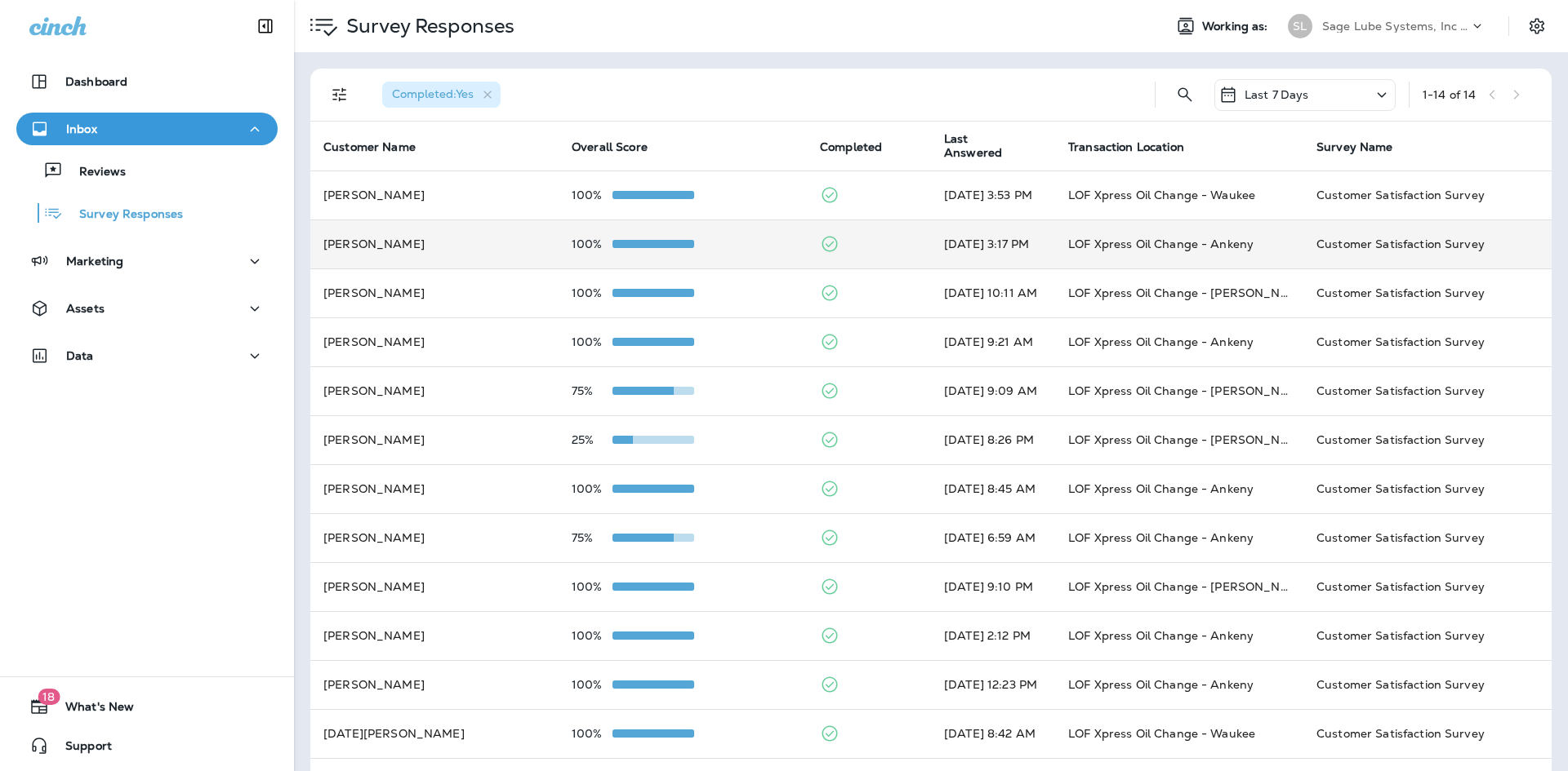
click at [532, 239] on td "[PERSON_NAME]" at bounding box center [434, 244] width 248 height 49
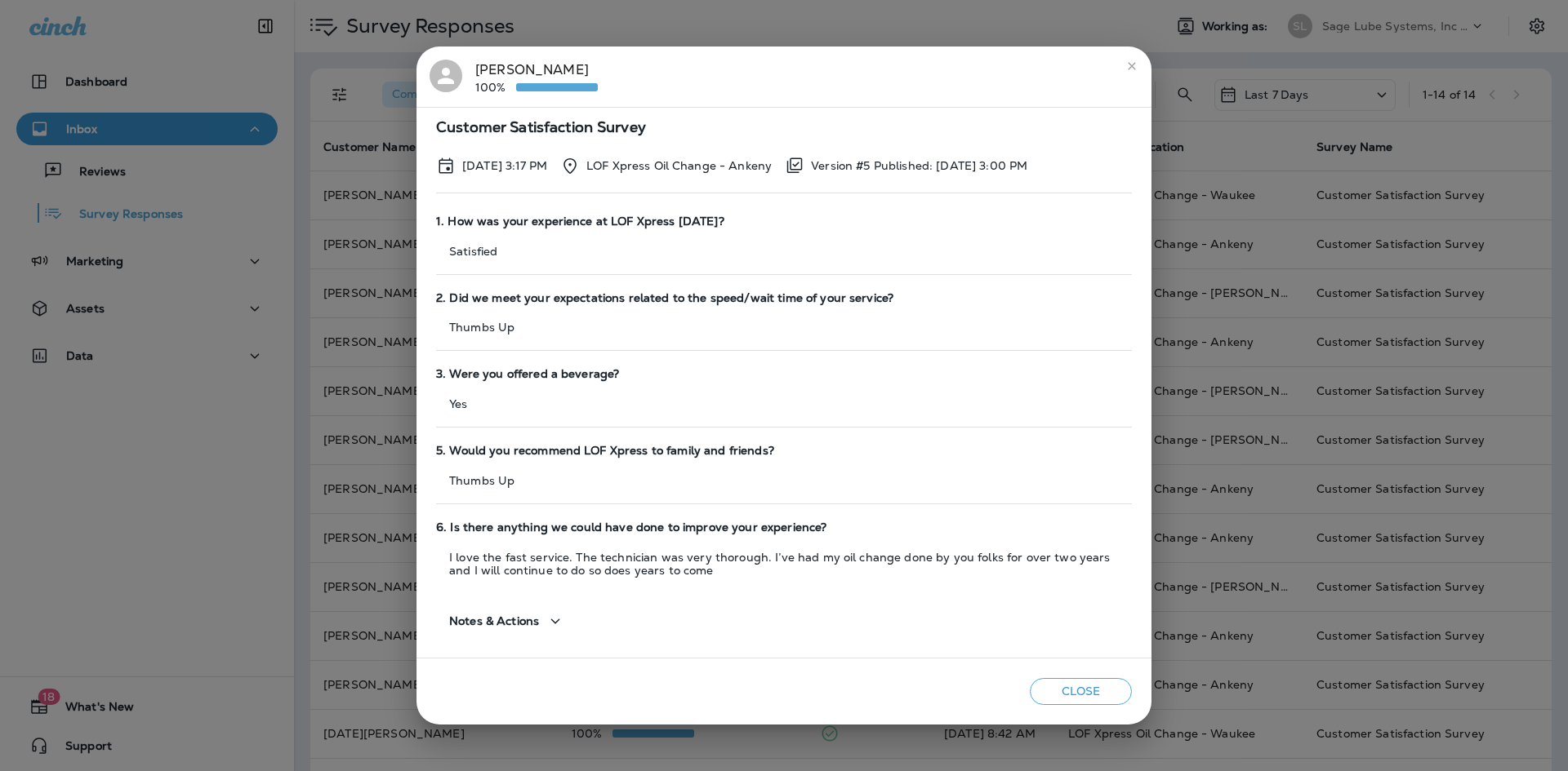
click at [556, 620] on icon "button" at bounding box center [555, 620] width 9 height 5
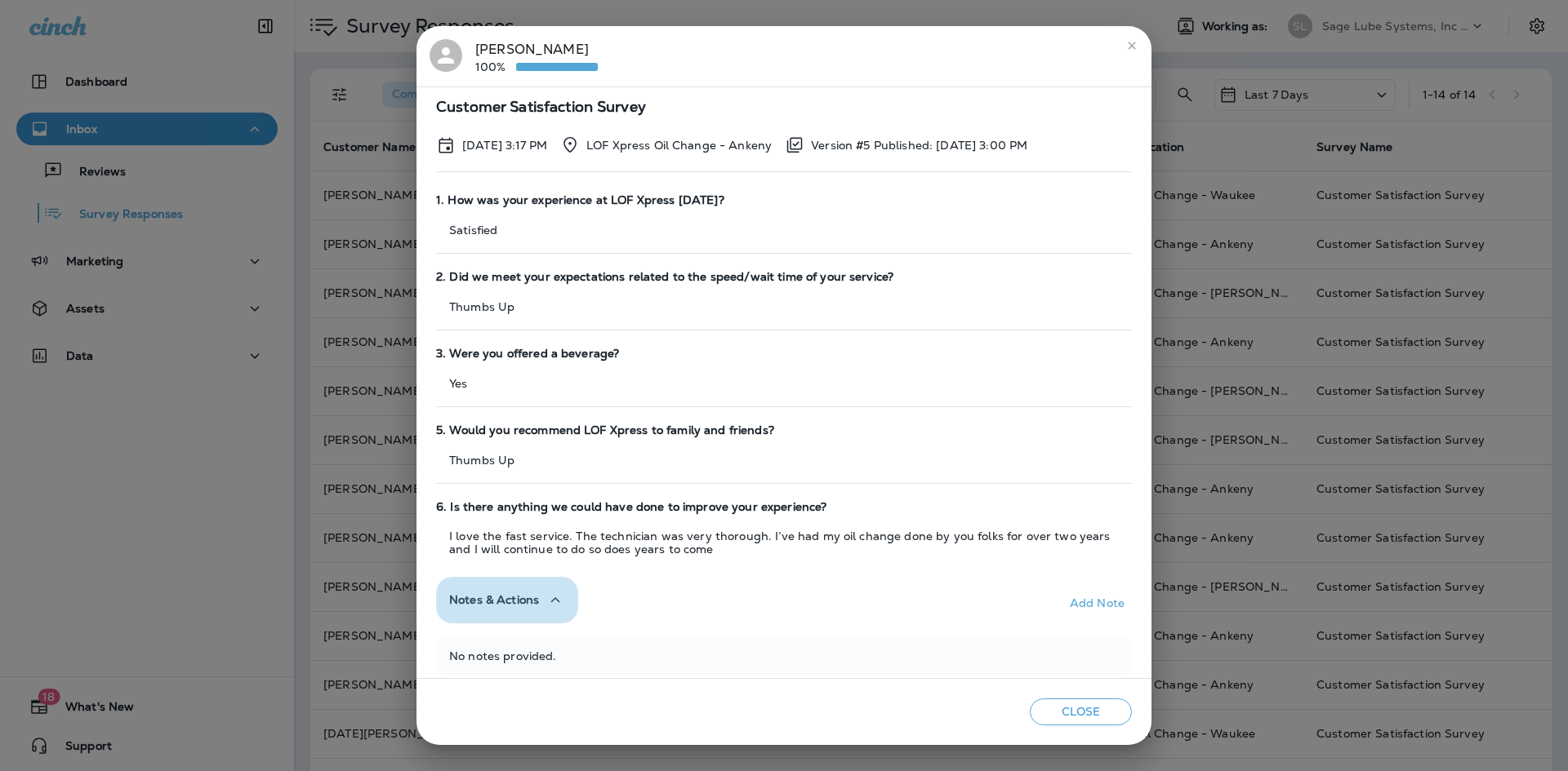
click at [556, 616] on button "Notes & Actions" at bounding box center [507, 600] width 142 height 47
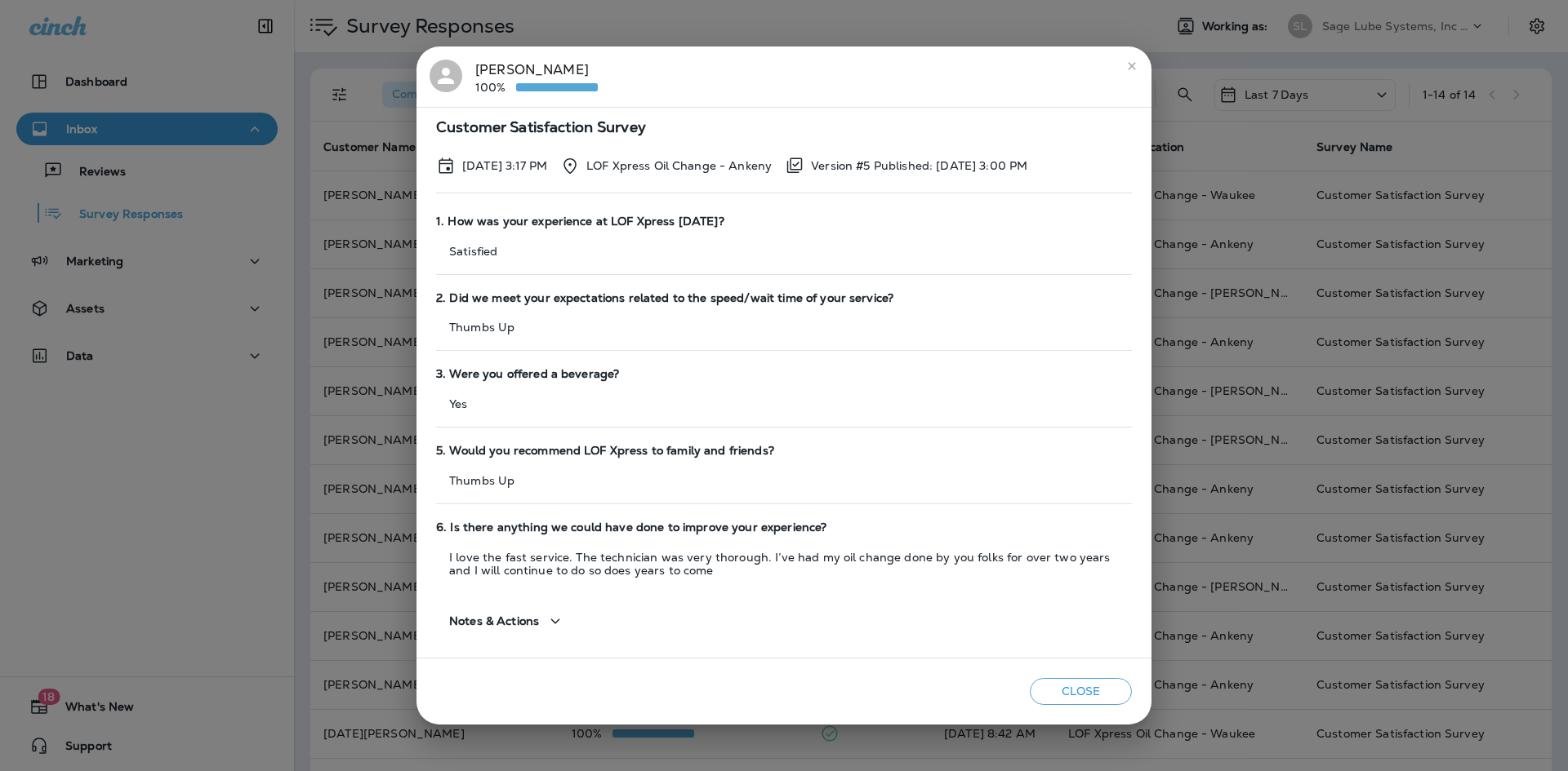
click at [610, 604] on div "Notes & Actions" at bounding box center [784, 615] width 695 height 60
click at [1131, 60] on icon "close" at bounding box center [1132, 66] width 13 height 13
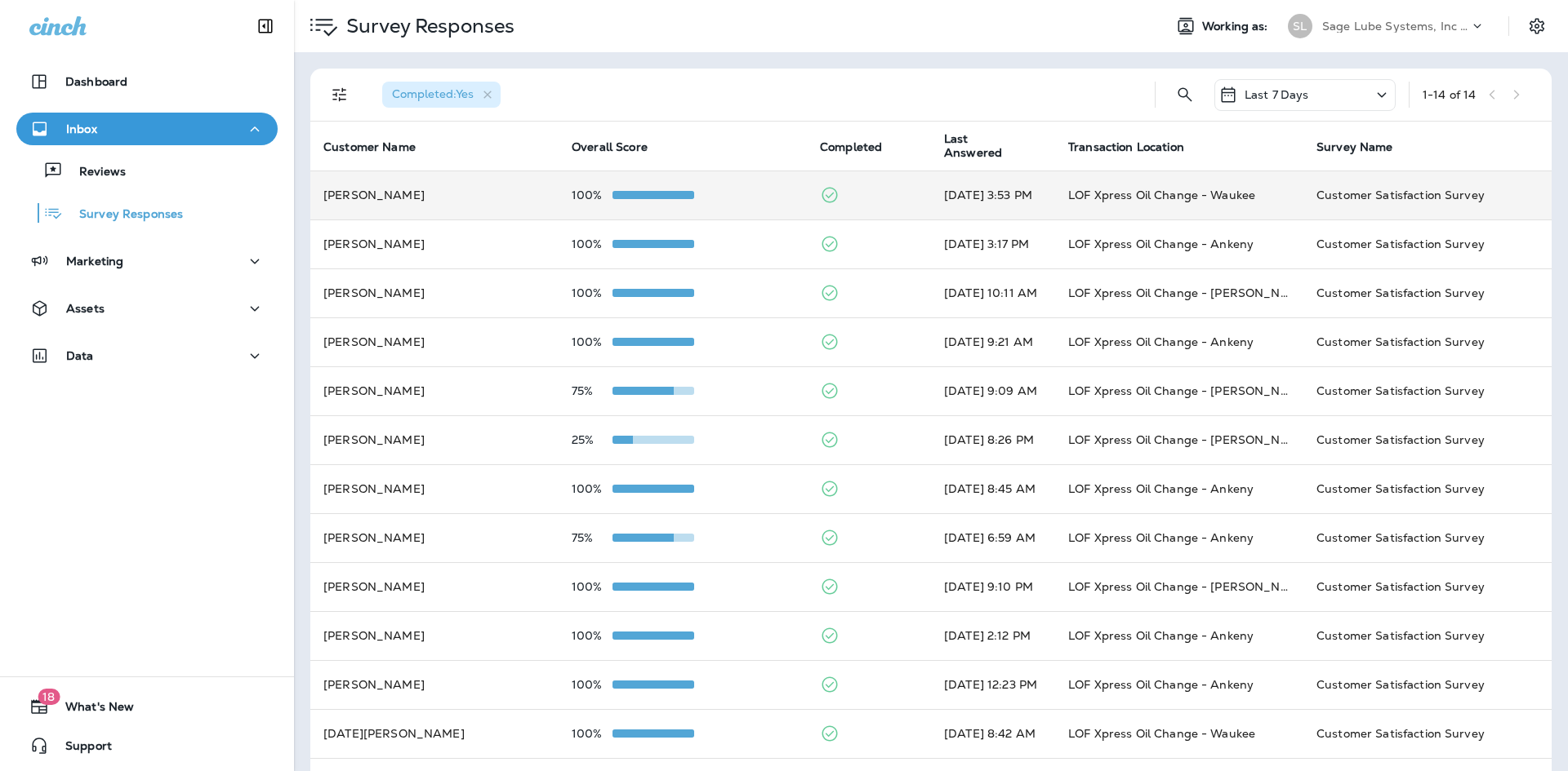
click at [437, 206] on td "[PERSON_NAME]" at bounding box center [434, 195] width 248 height 49
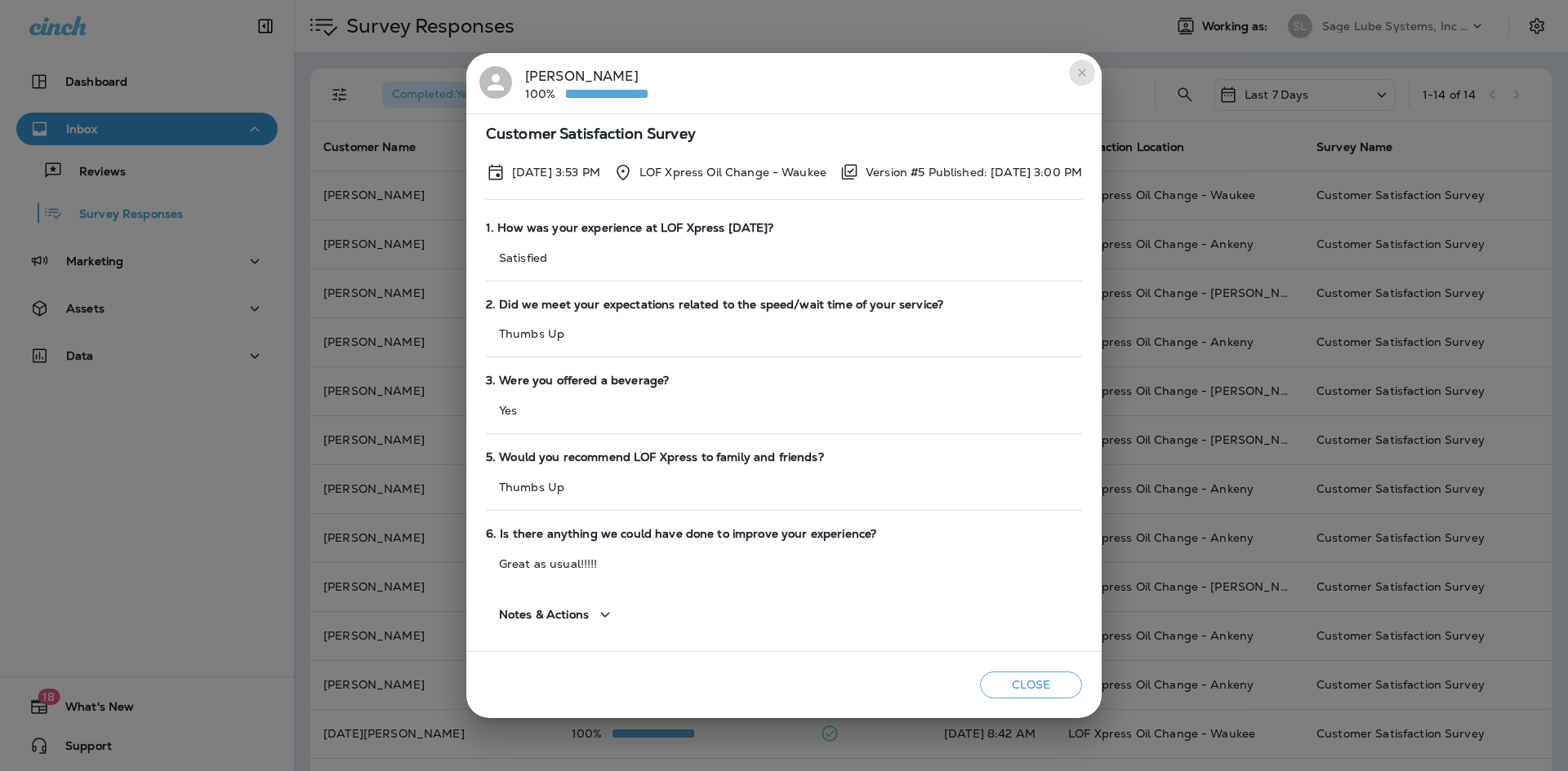
click at [1088, 72] on icon "close" at bounding box center [1082, 72] width 13 height 13
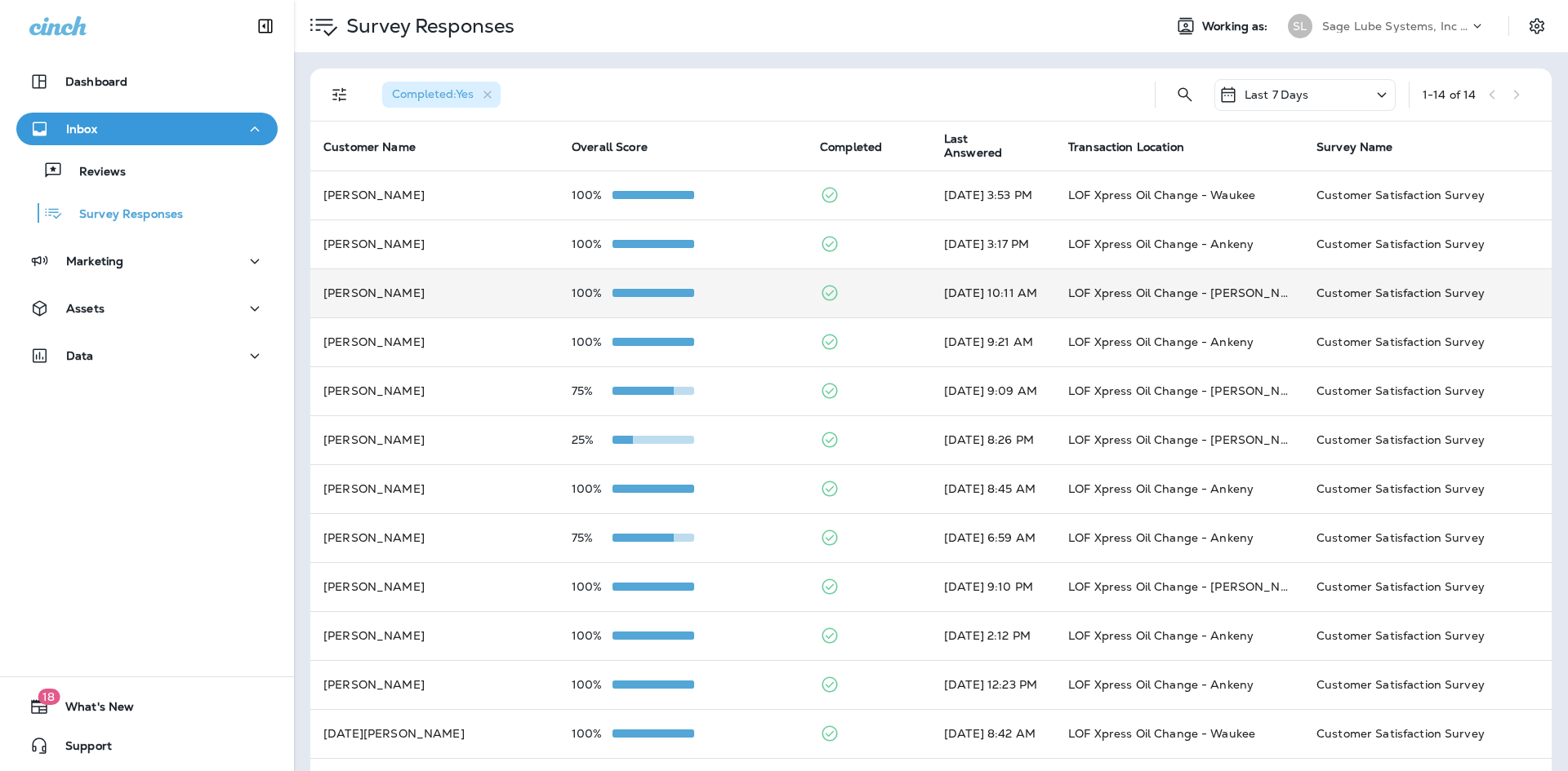
click at [655, 285] on td "100%" at bounding box center [682, 293] width 248 height 49
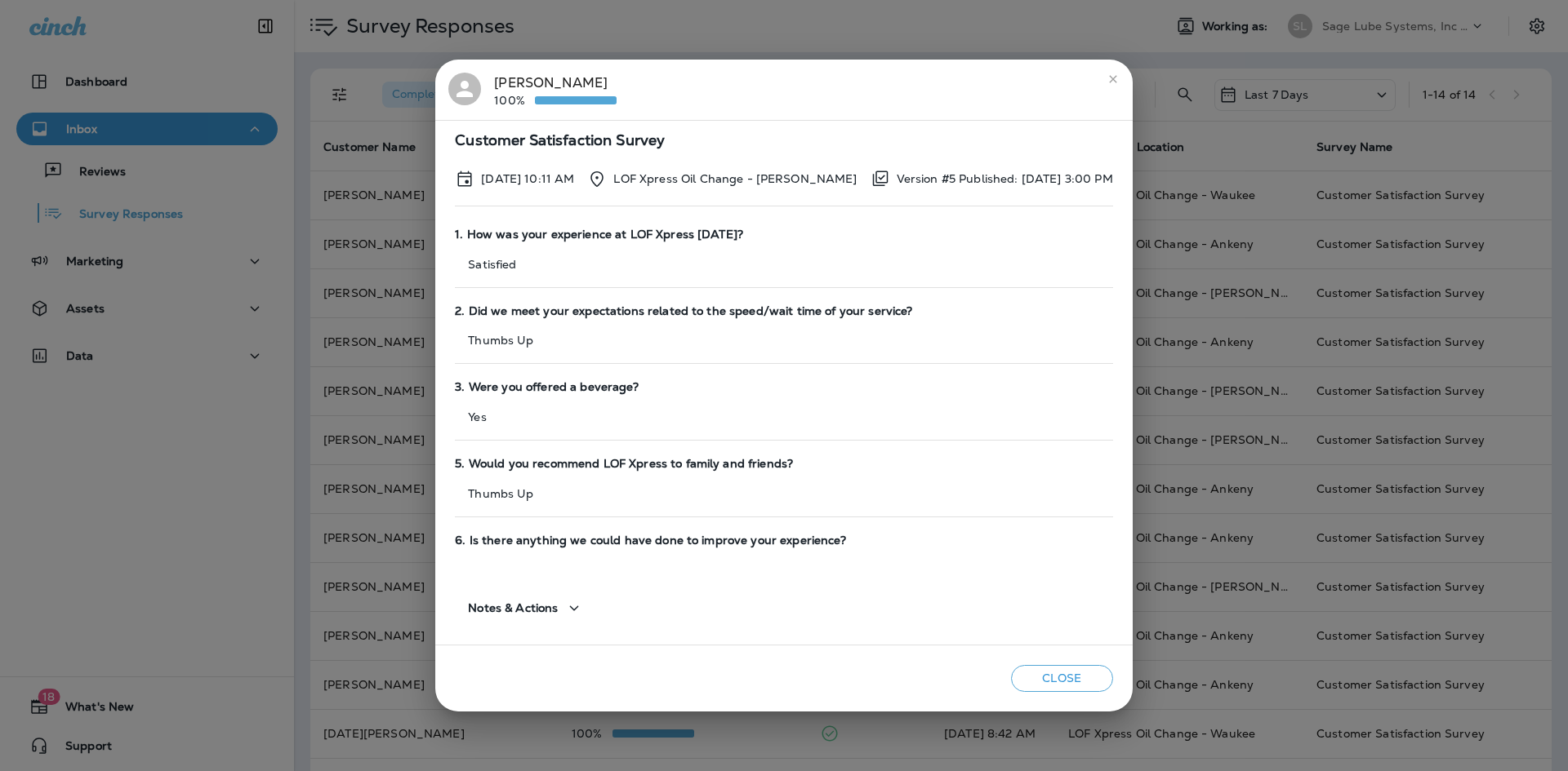
click at [1108, 86] on icon "close" at bounding box center [1113, 79] width 13 height 13
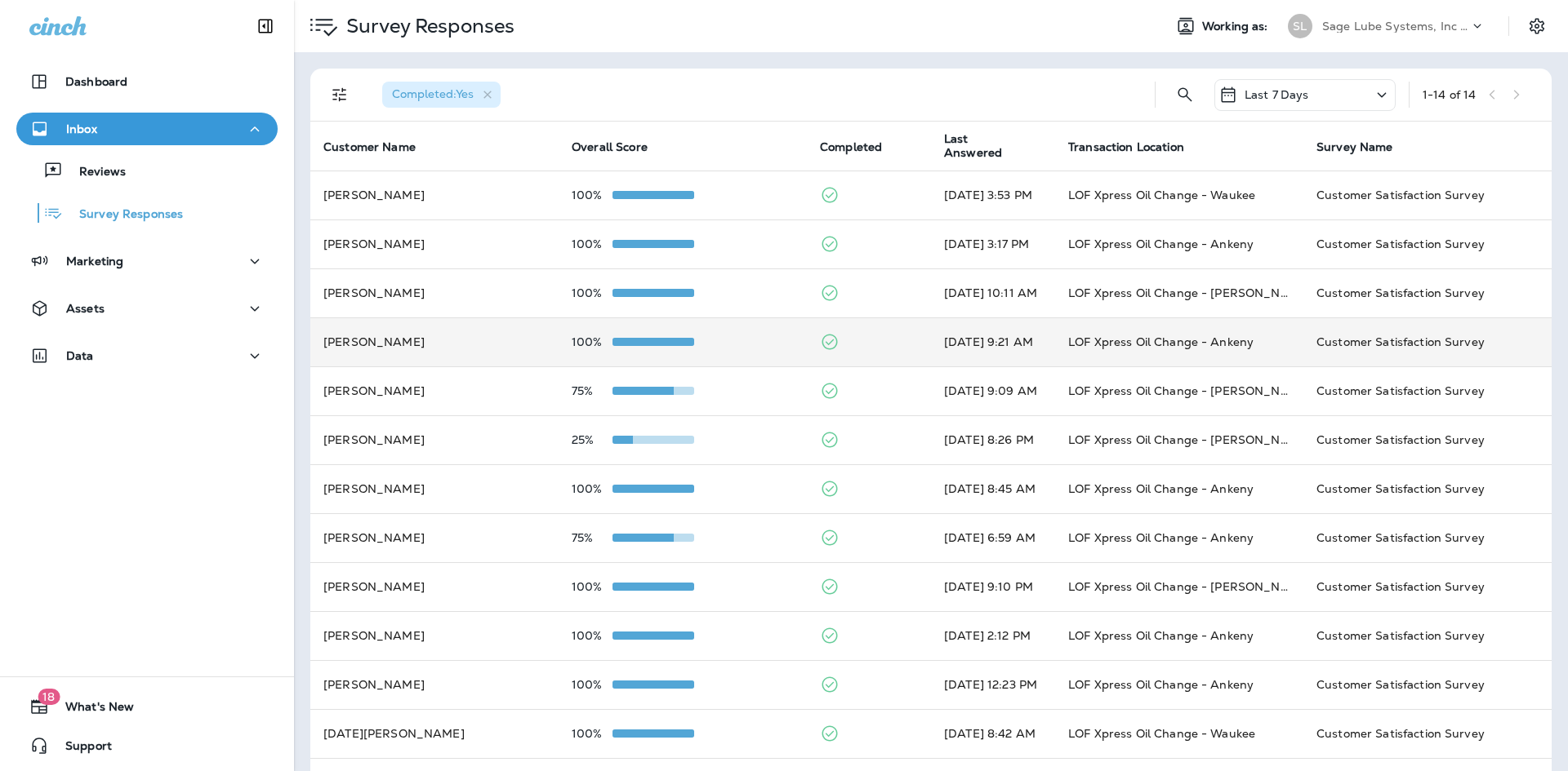
click at [475, 325] on td "[PERSON_NAME]" at bounding box center [434, 342] width 248 height 49
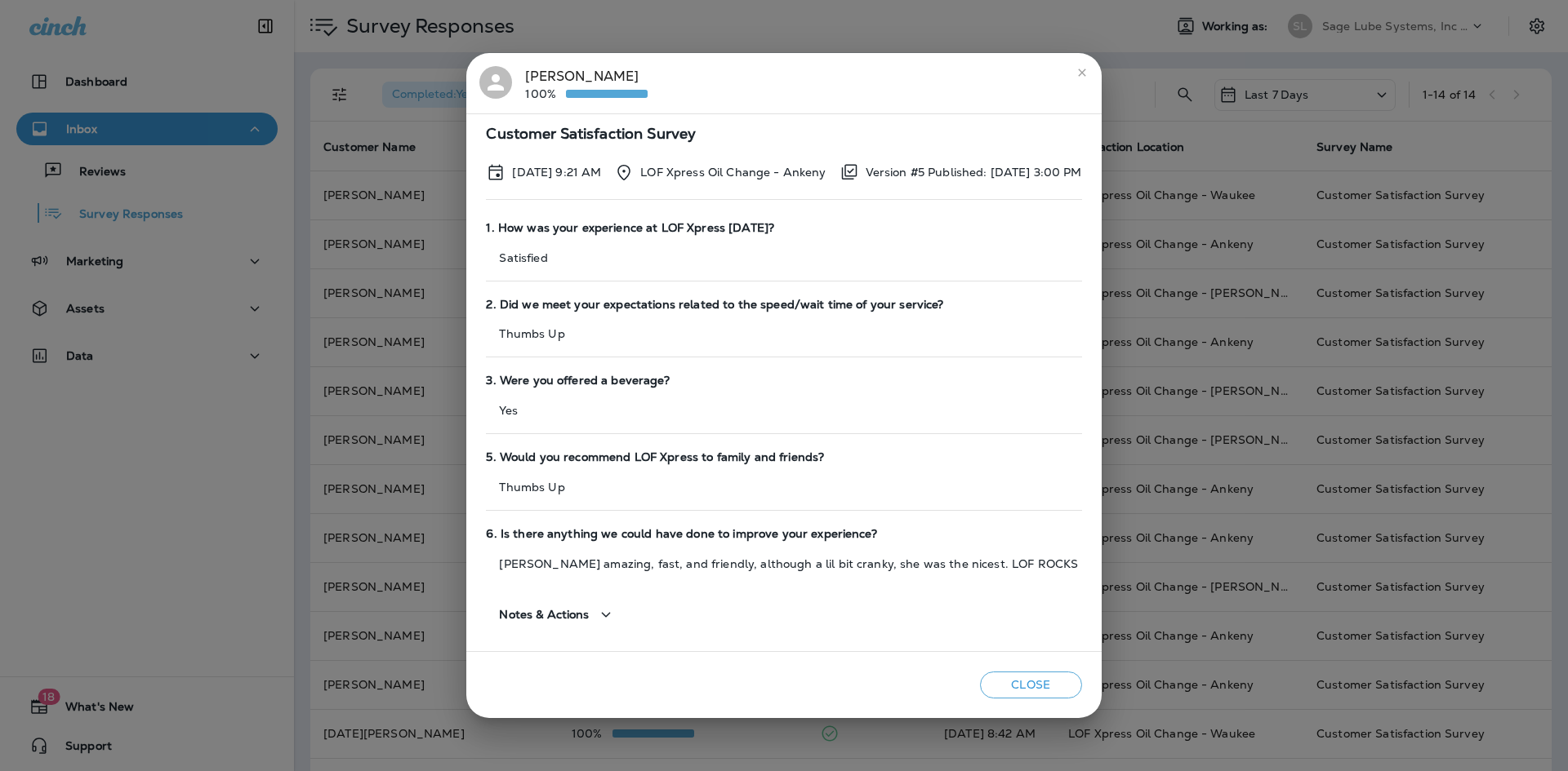
click at [1086, 76] on icon "close" at bounding box center [1082, 73] width 7 height 7
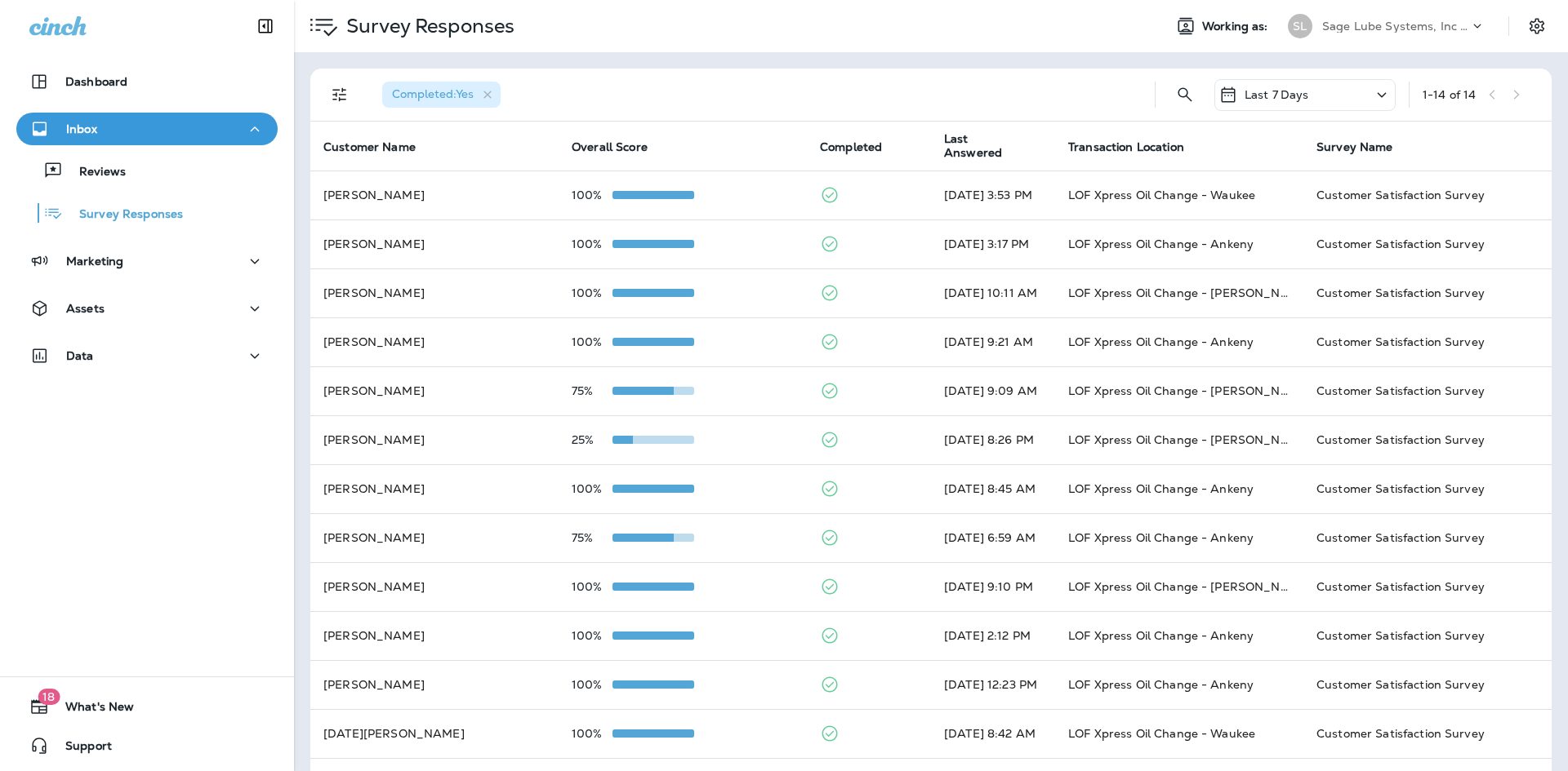
drag, startPoint x: 707, startPoint y: 107, endPoint x: 370, endPoint y: 54, distance: 341.1
click at [706, 107] on div "Completed : Yes" at bounding box center [755, 95] width 772 height 52
